Goal: Navigation & Orientation: Find specific page/section

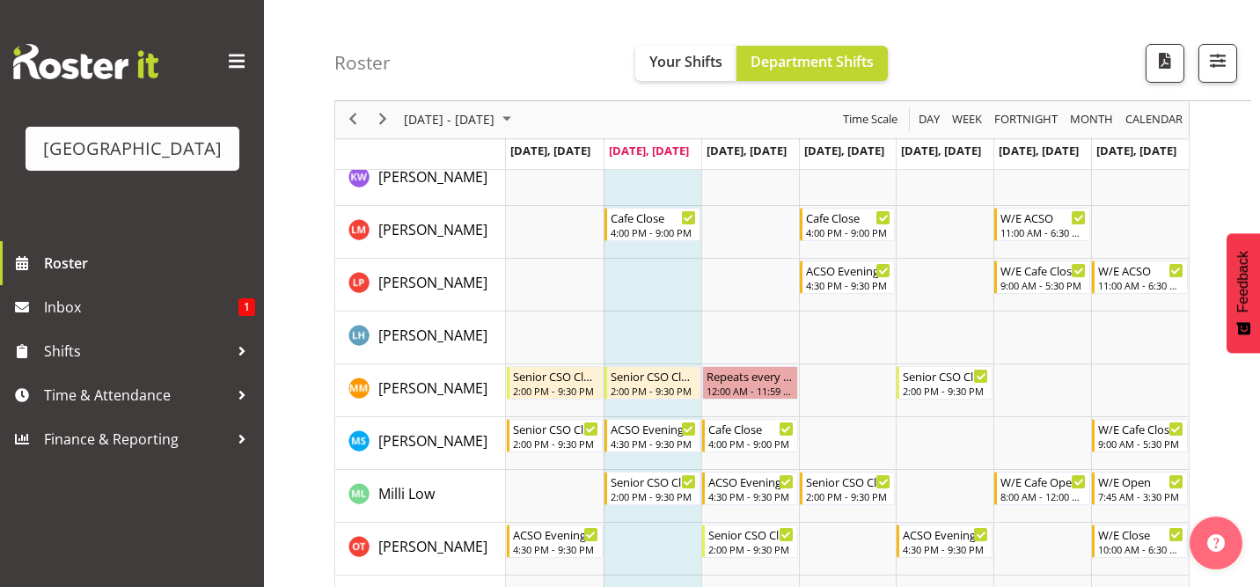
scroll to position [464, 0]
click at [650, 480] on div "Senior CSO Closing" at bounding box center [654, 480] width 86 height 18
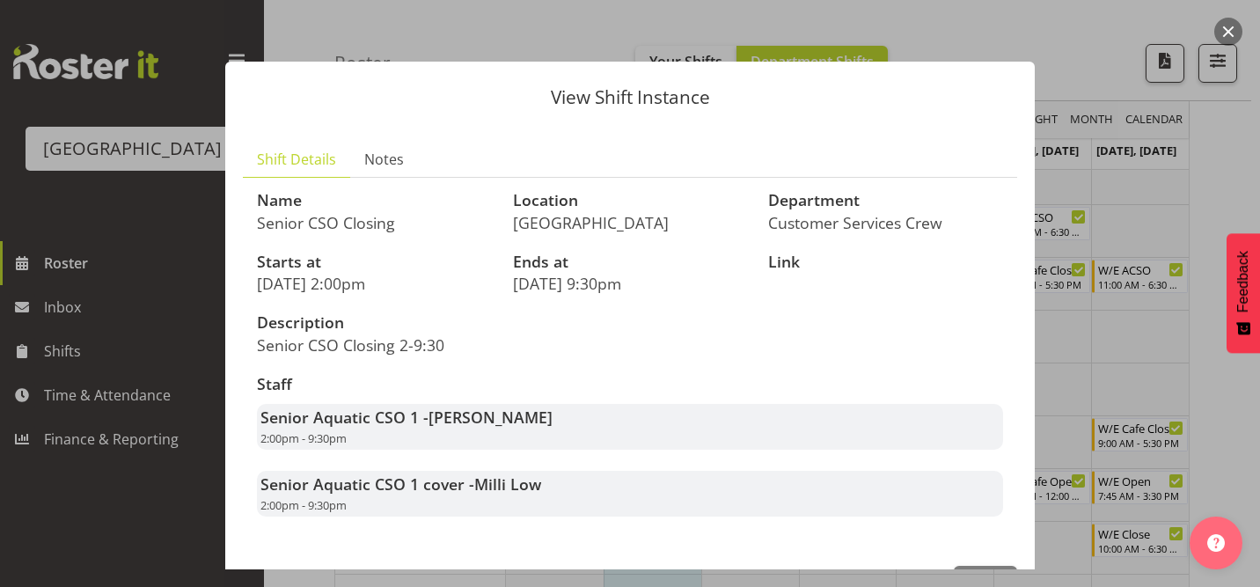
scroll to position [62, 0]
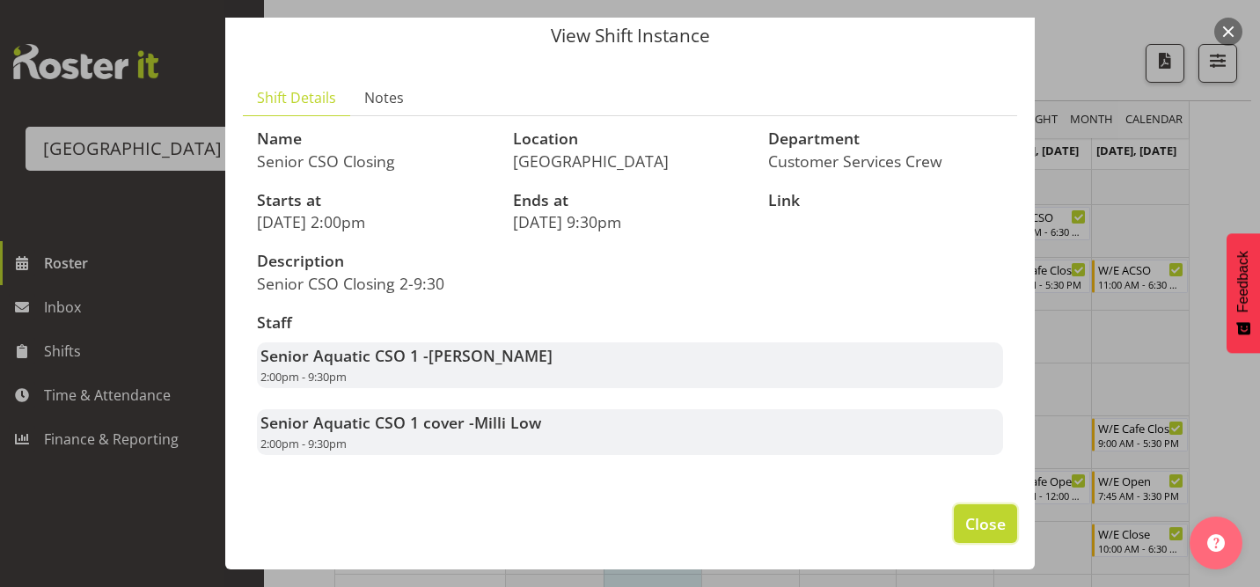
click at [993, 522] on span "Close" at bounding box center [985, 523] width 40 height 23
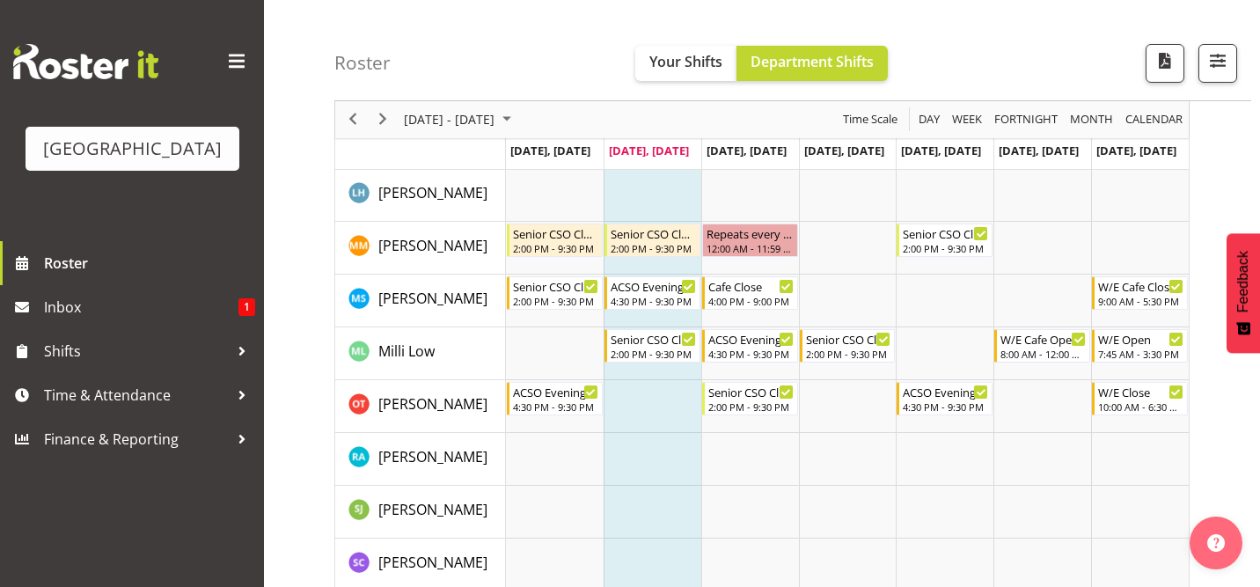
scroll to position [603, 0]
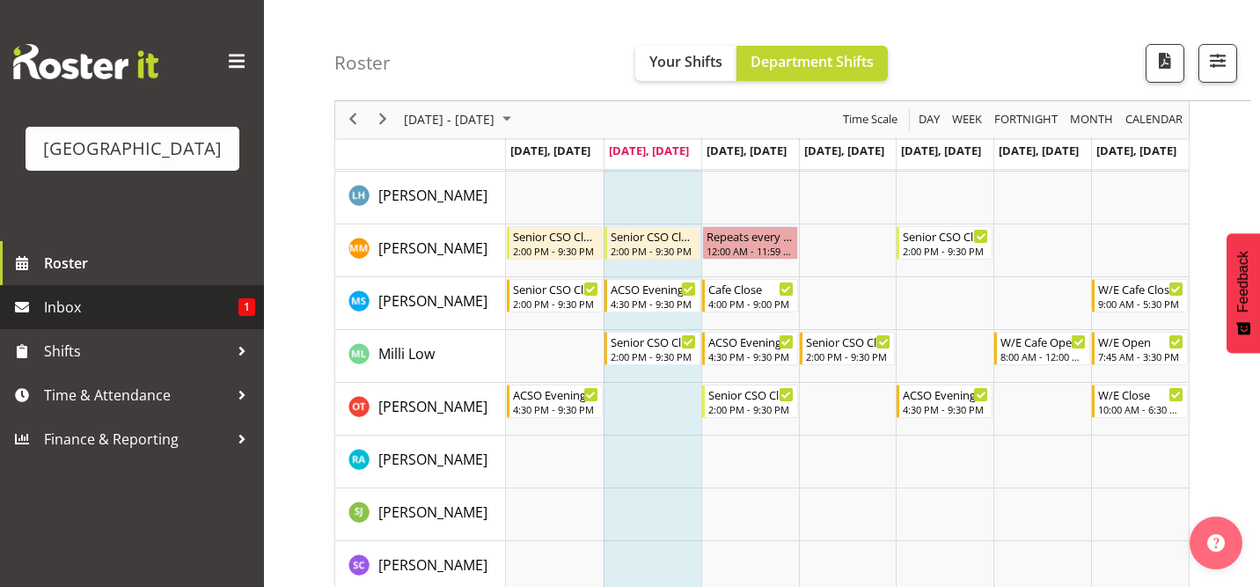
click at [139, 315] on span "Inbox" at bounding box center [141, 307] width 194 height 26
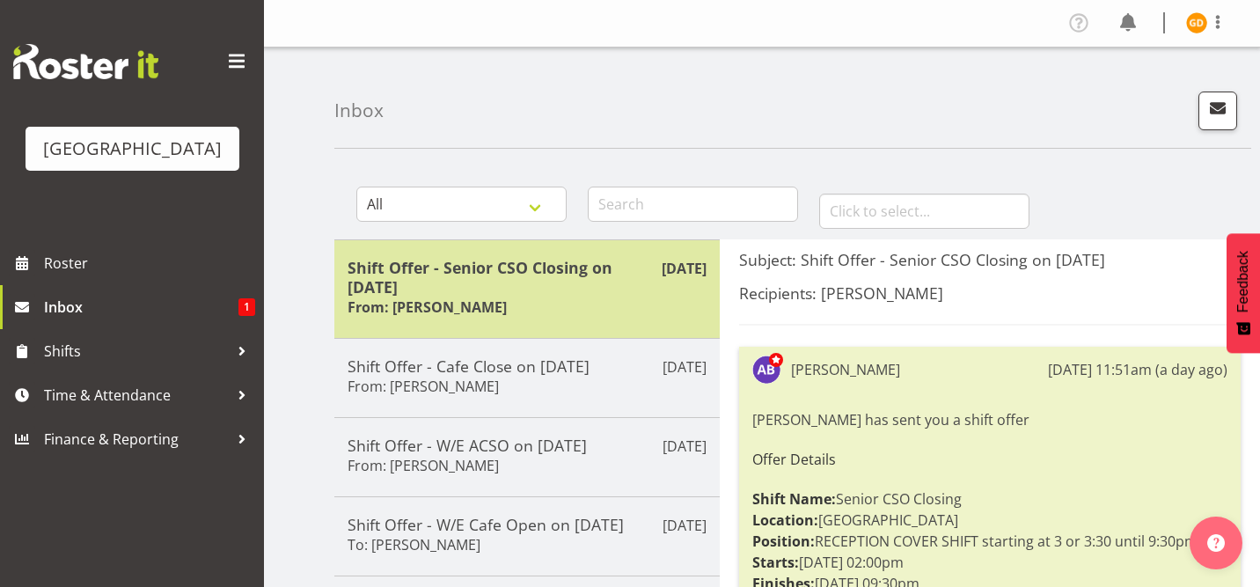
click at [508, 290] on h5 "Shift Offer - Senior CSO Closing on 25/08/25" at bounding box center [526, 277] width 359 height 39
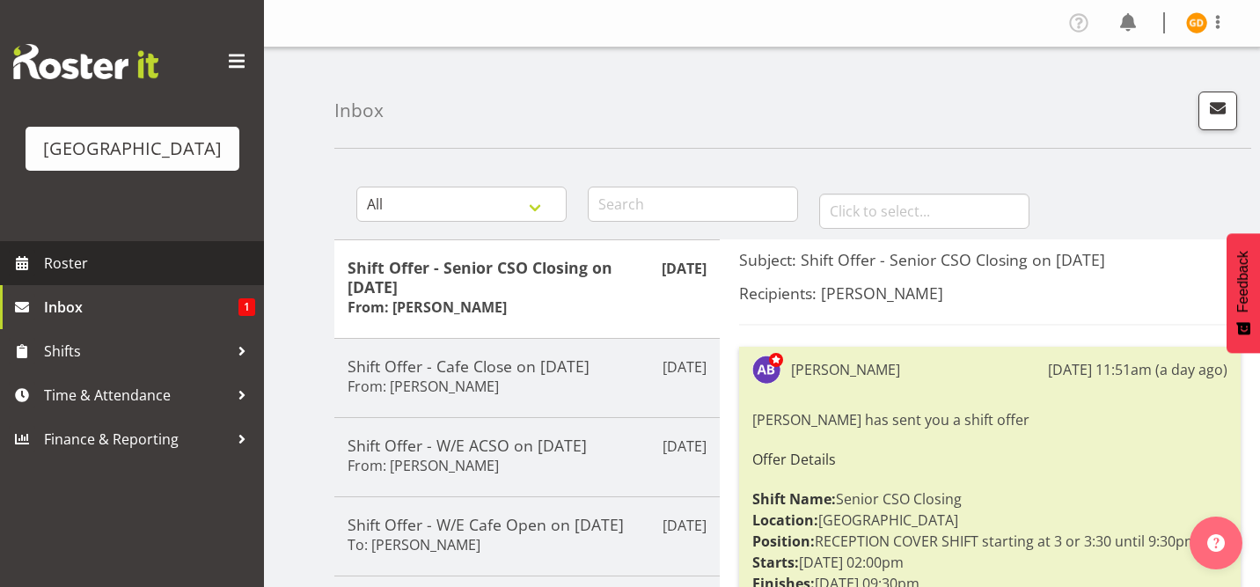
click at [96, 250] on span "Roster" at bounding box center [149, 263] width 211 height 26
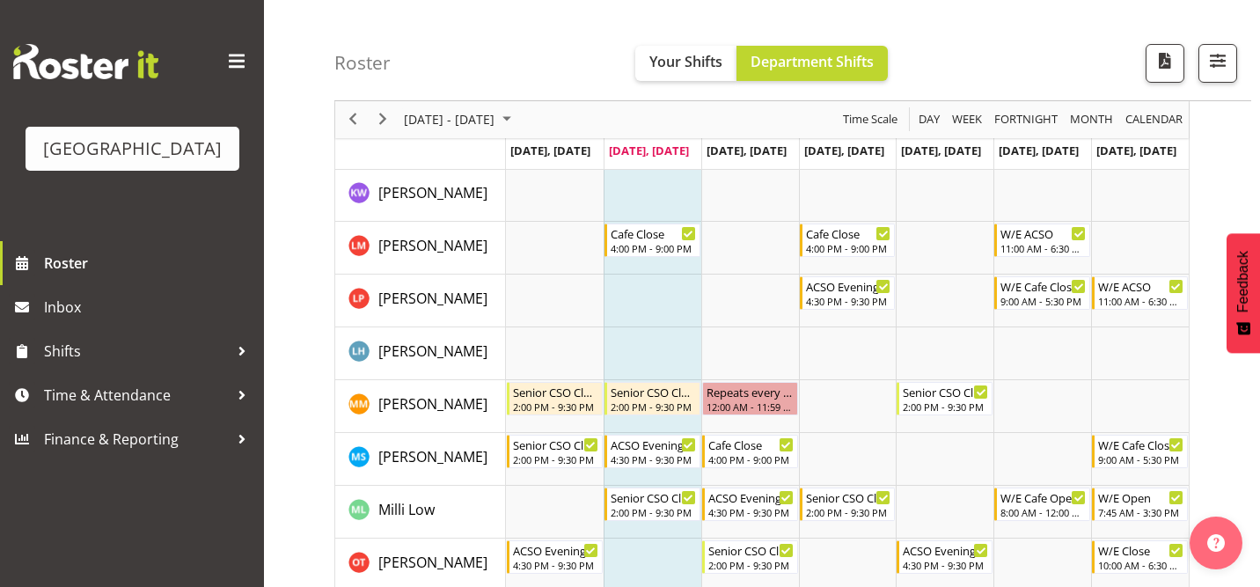
scroll to position [459, 0]
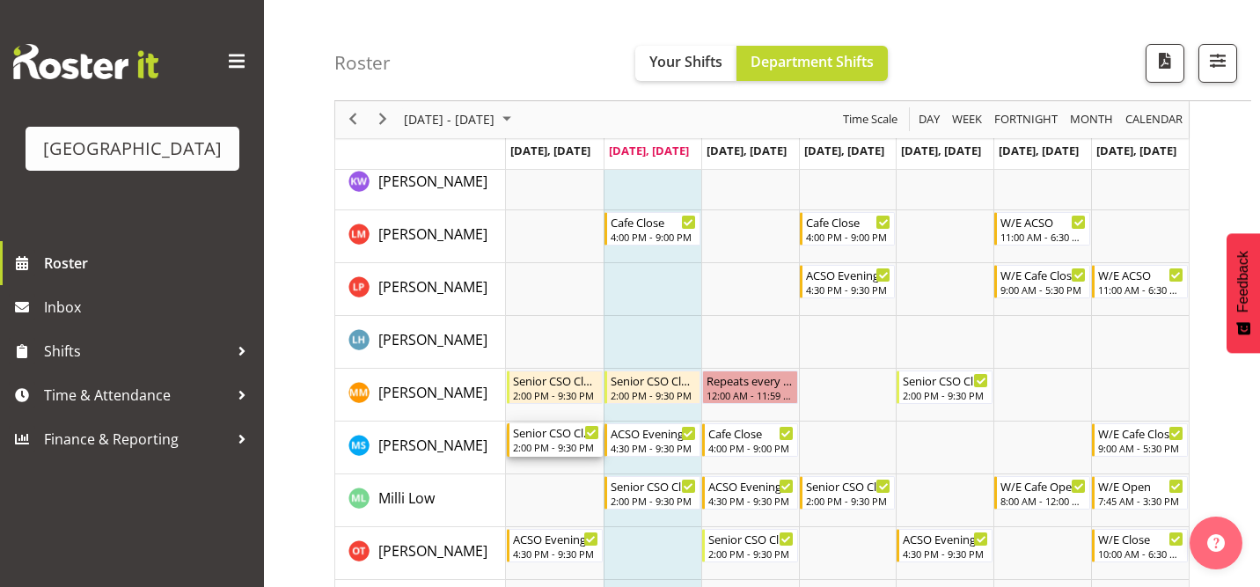
click at [544, 447] on div "2:00 PM - 9:30 PM" at bounding box center [556, 447] width 86 height 14
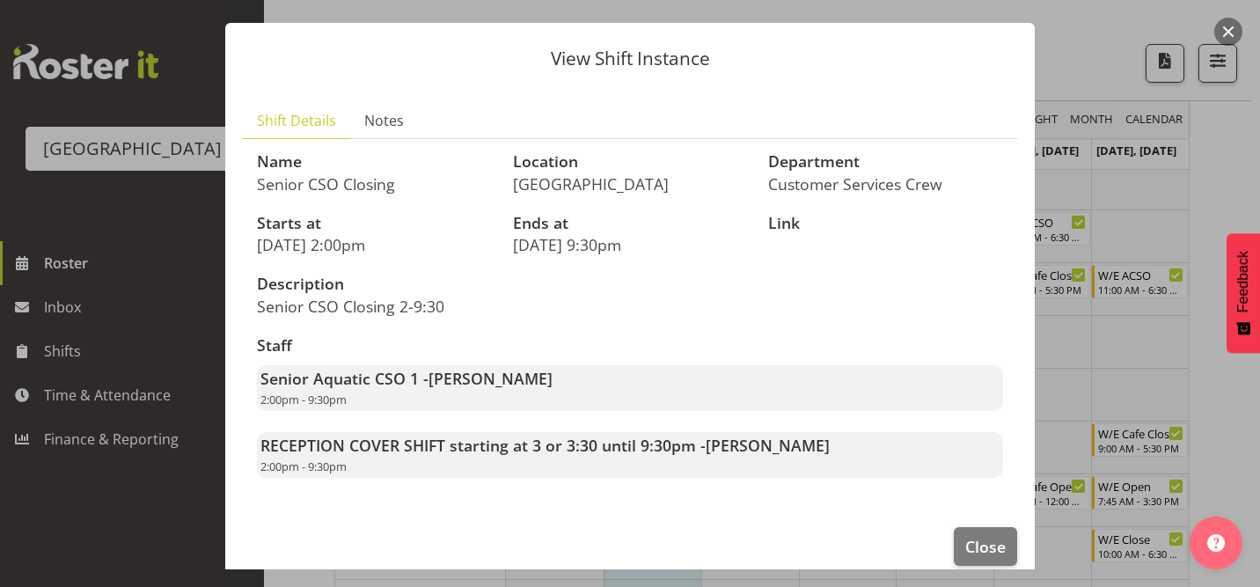
scroll to position [45, 0]
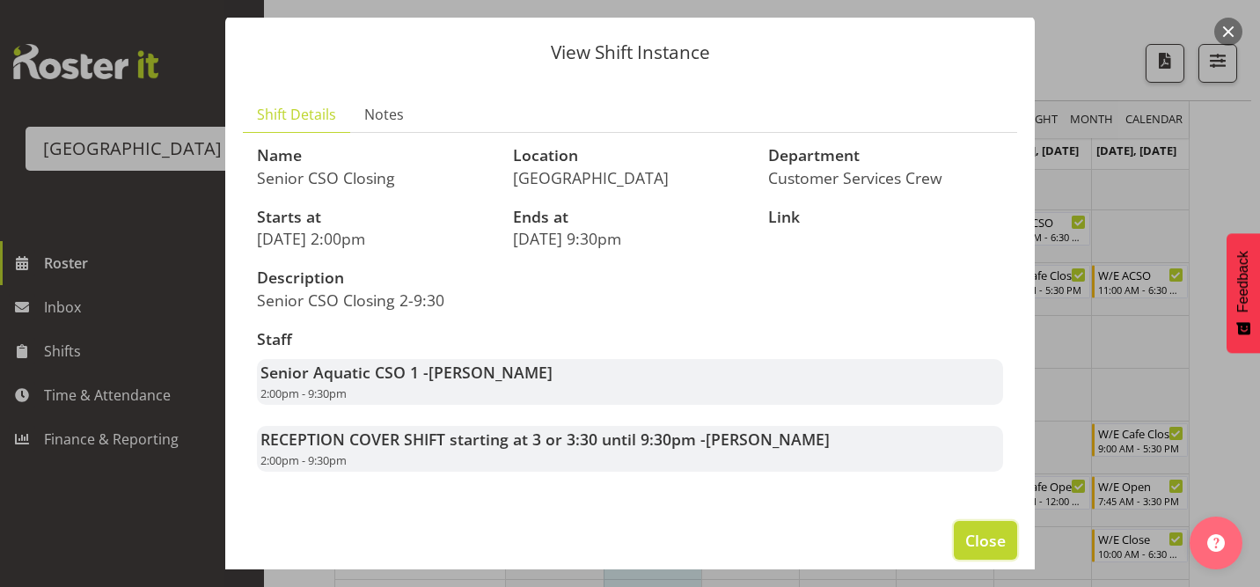
click at [973, 553] on button "Close" at bounding box center [985, 540] width 63 height 39
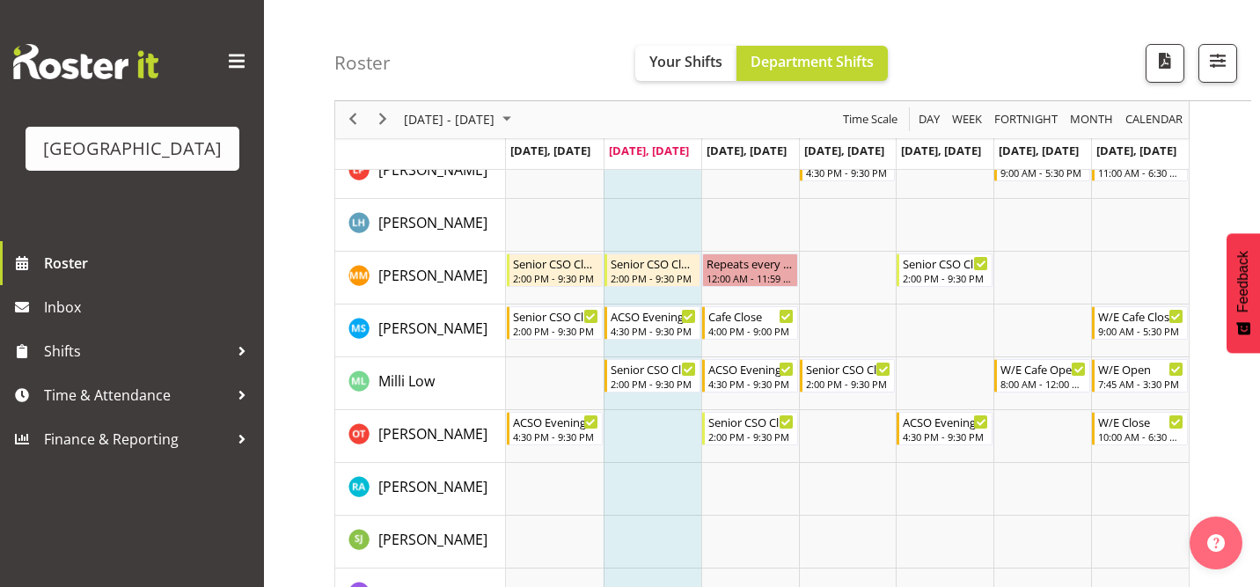
scroll to position [602, 0]
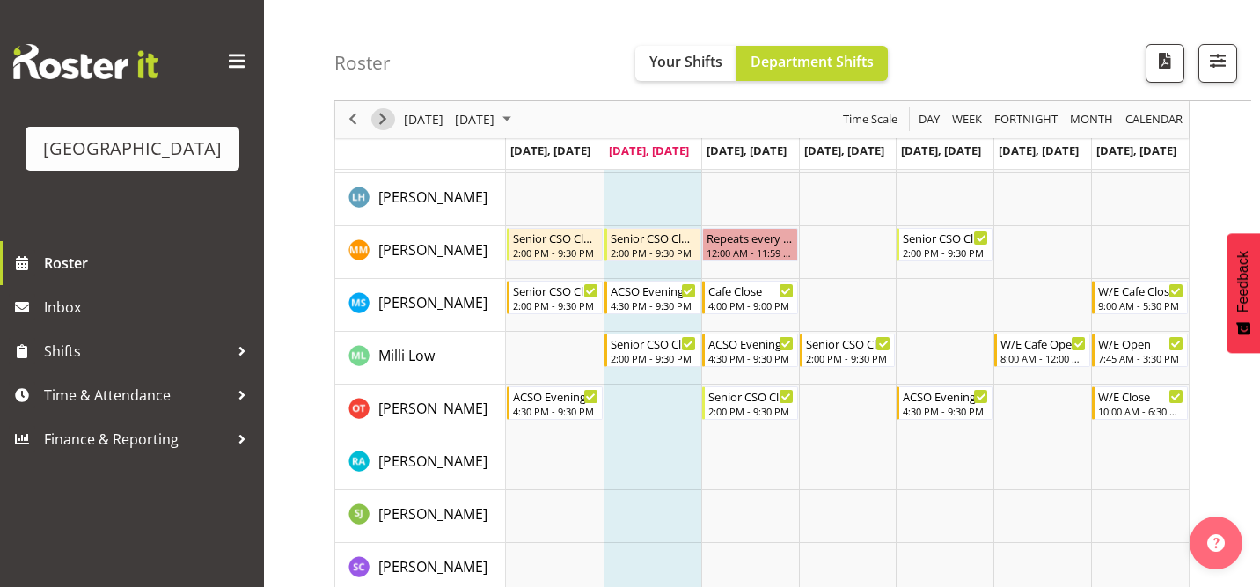
click at [384, 122] on span "Next" at bounding box center [382, 120] width 21 height 22
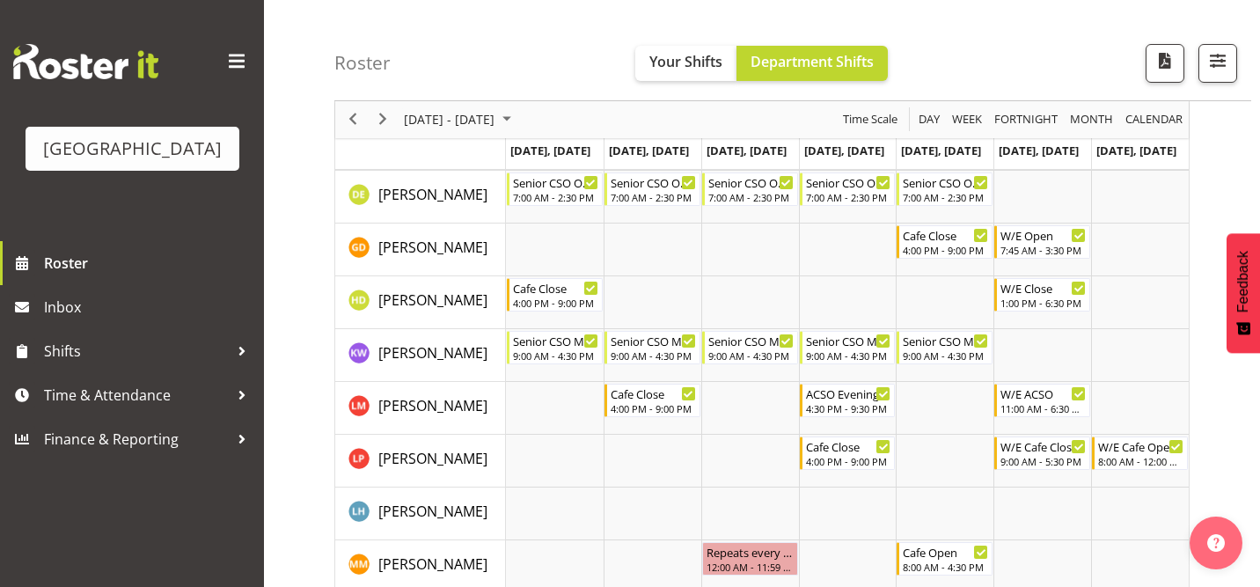
scroll to position [271, 0]
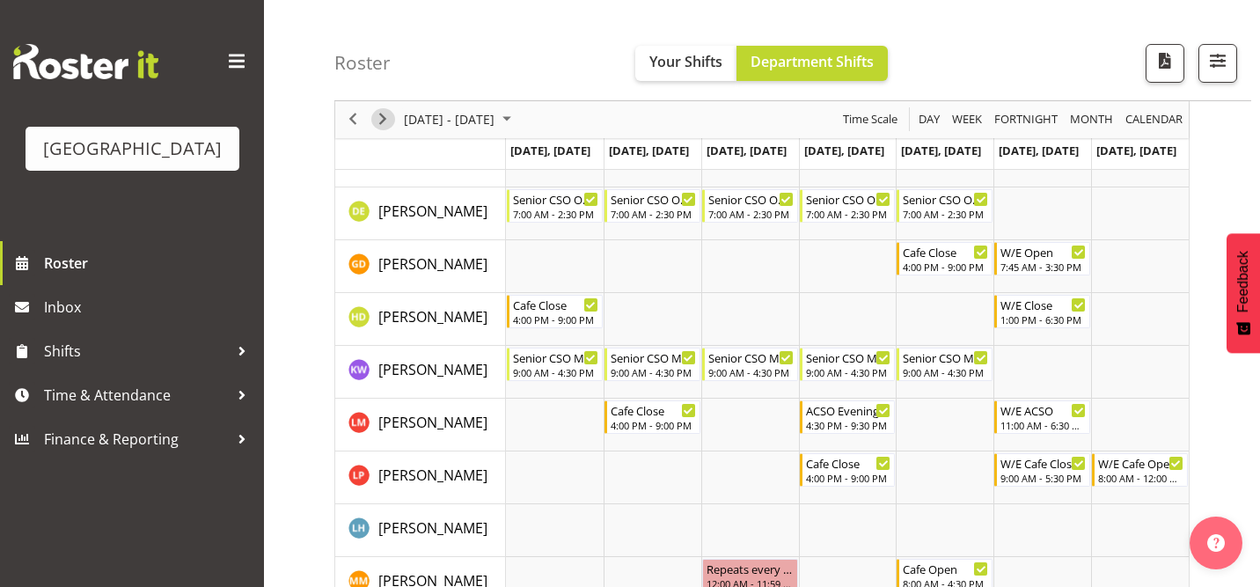
click at [388, 123] on span "Next" at bounding box center [382, 120] width 21 height 22
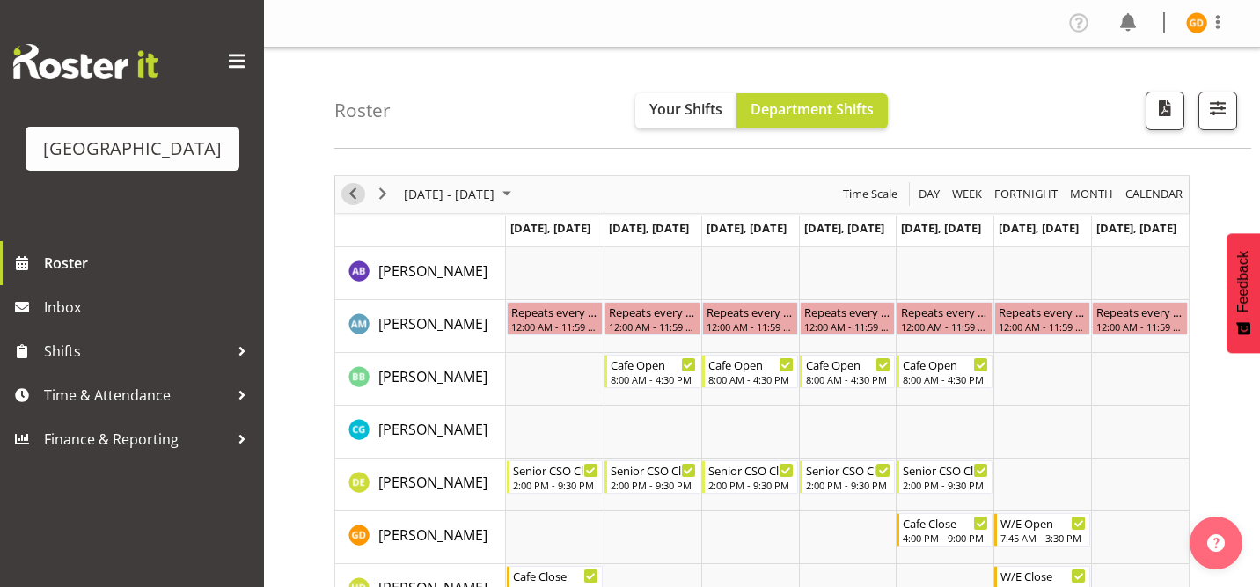
click at [353, 194] on span "Previous" at bounding box center [352, 194] width 21 height 22
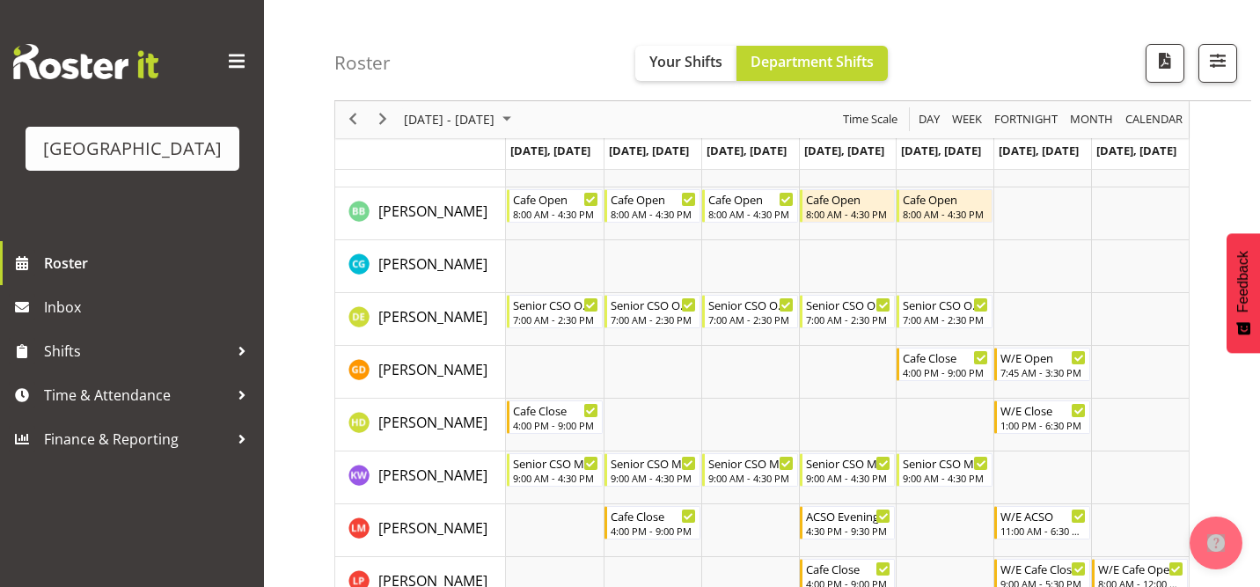
scroll to position [149, 0]
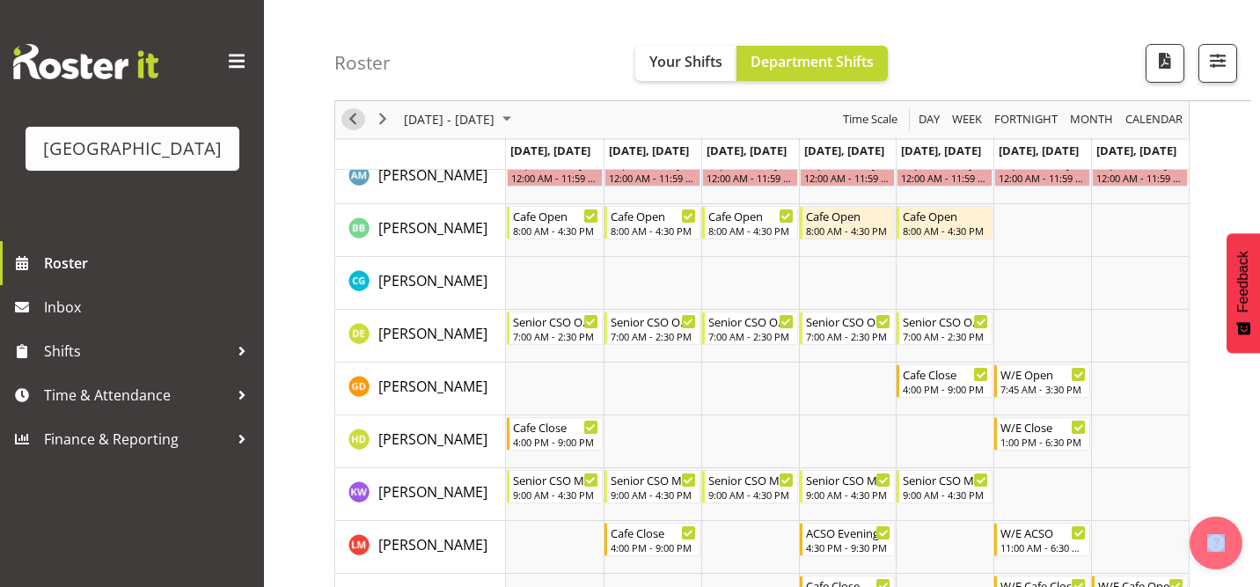
click at [350, 115] on span "Previous" at bounding box center [352, 120] width 21 height 22
